Goal: Find specific page/section: Find specific page/section

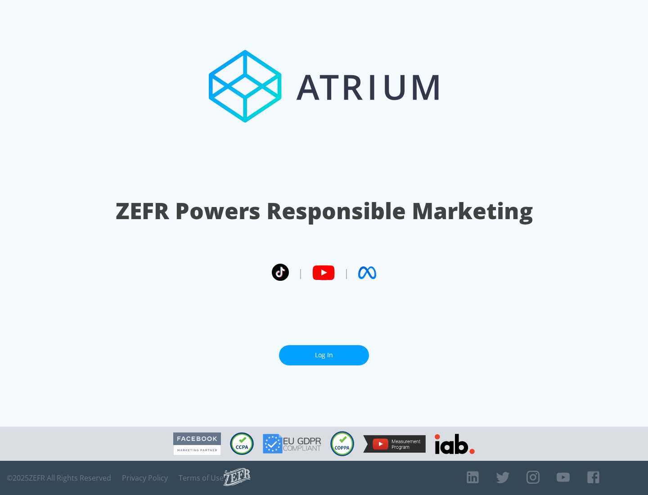
click at [324, 355] on link "Log In" at bounding box center [324, 355] width 90 height 20
